Goal: Navigation & Orientation: Find specific page/section

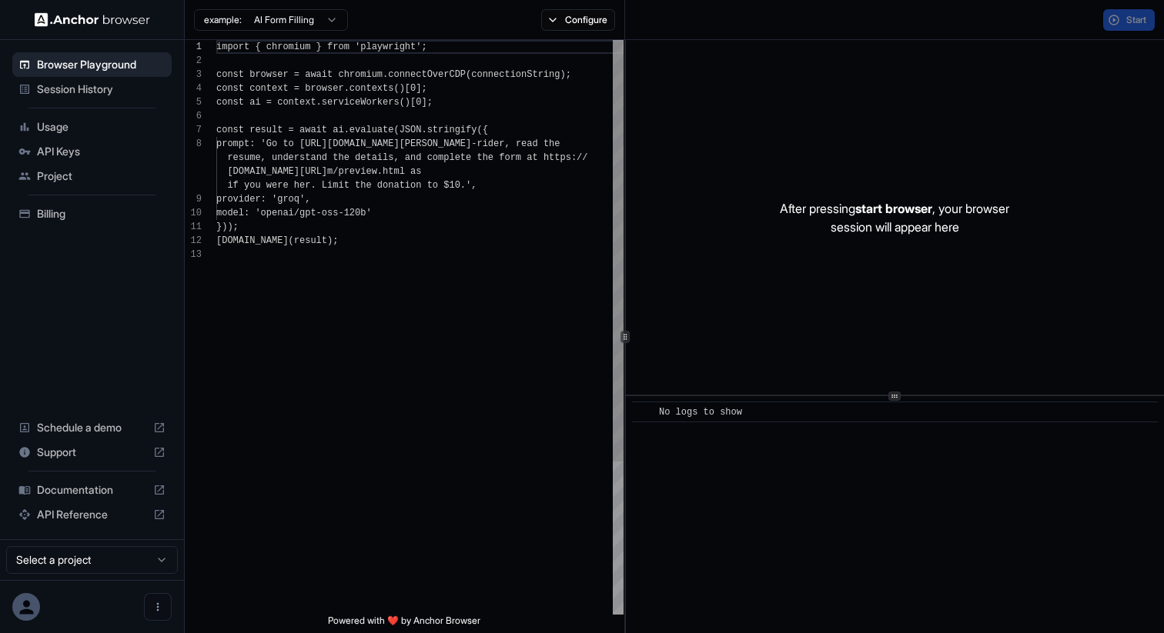
scroll to position [97, 0]
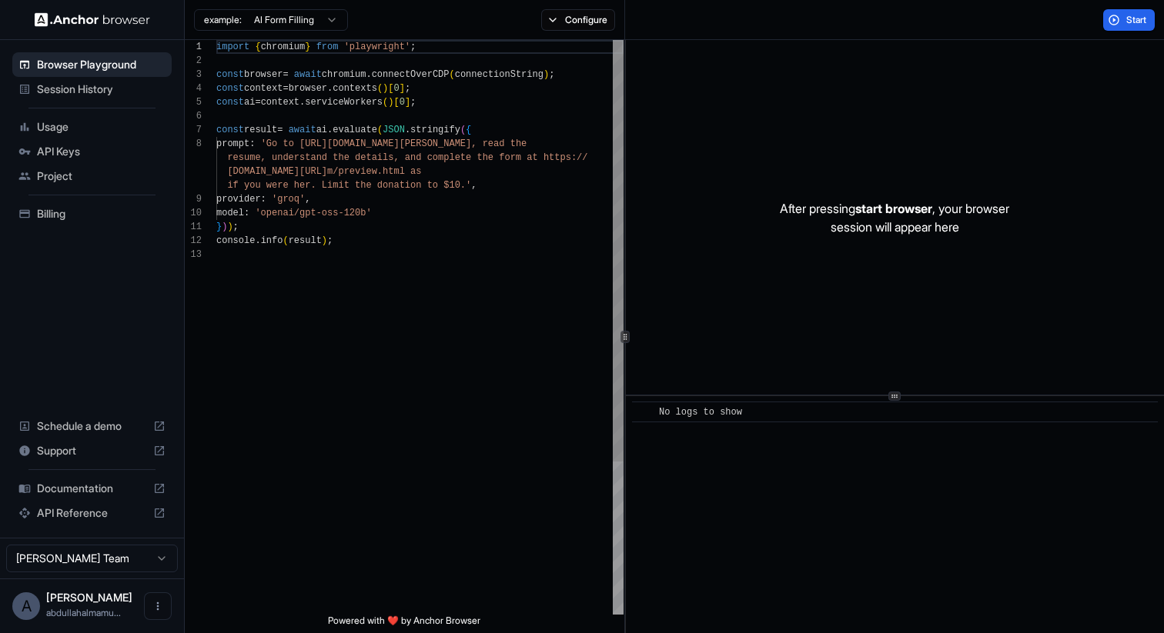
scroll to position [97, 0]
click at [79, 150] on span "API Keys" at bounding box center [101, 151] width 129 height 15
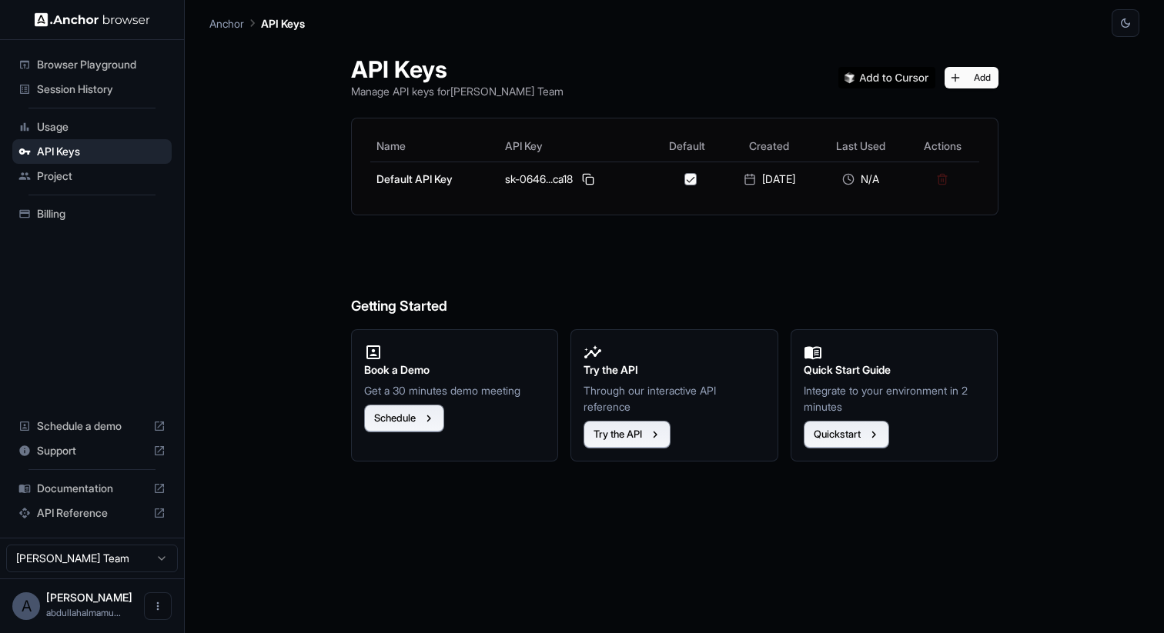
click at [83, 216] on span "Billing" at bounding box center [101, 213] width 129 height 15
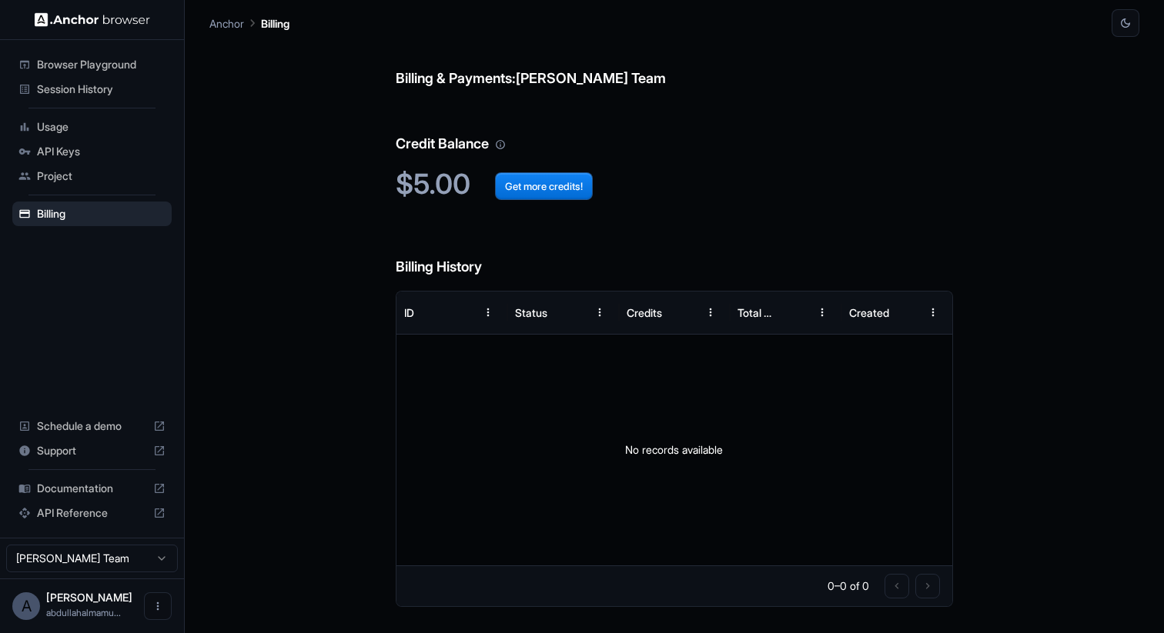
click at [94, 148] on span "API Keys" at bounding box center [101, 151] width 129 height 15
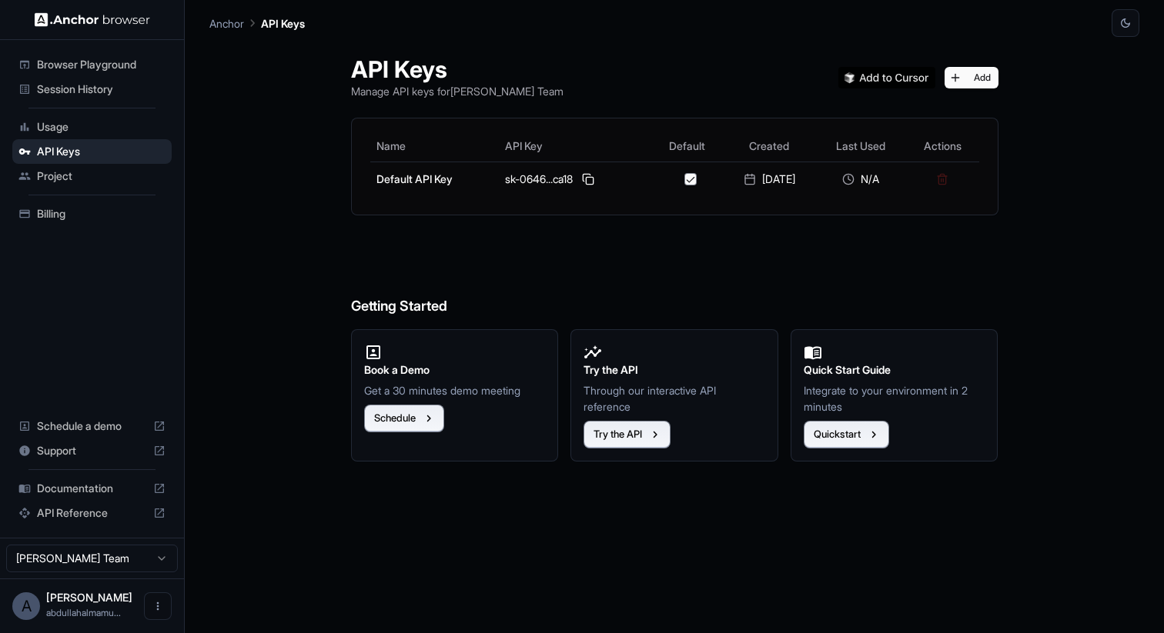
click at [92, 510] on span "API Reference" at bounding box center [92, 513] width 110 height 15
